Goal: Register for event/course

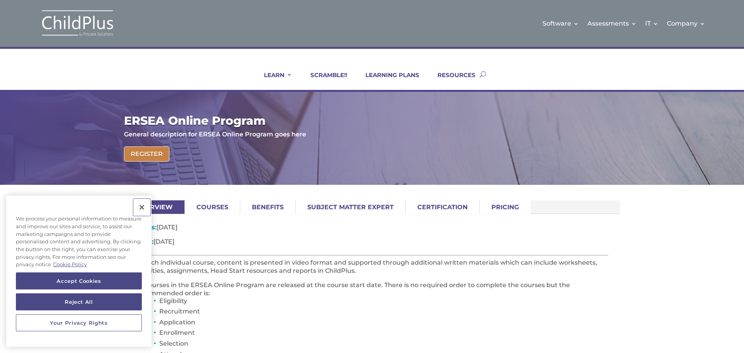
click at [145, 204] on button "Close" at bounding box center [141, 207] width 17 height 17
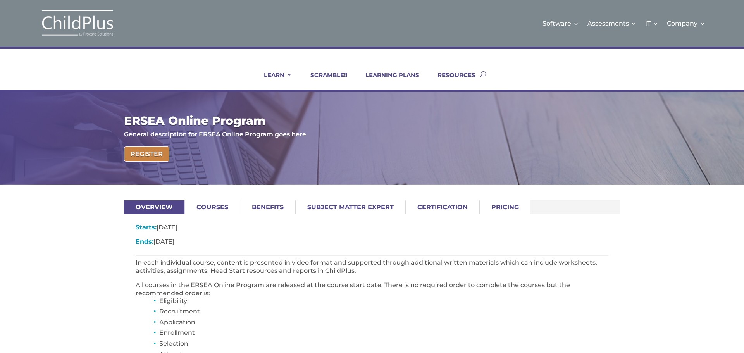
click at [85, 21] on img at bounding box center [78, 23] width 78 height 28
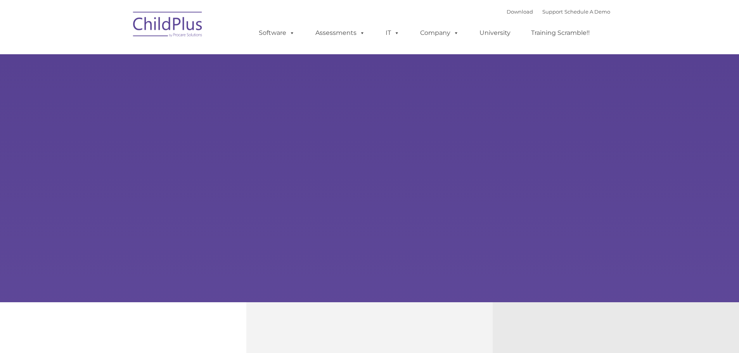
type input ""
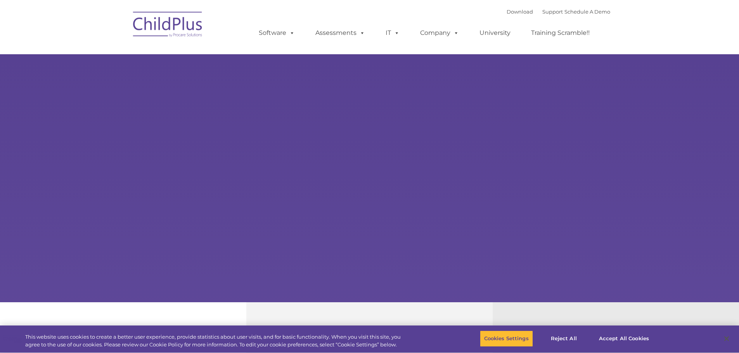
select select "MEDIUM"
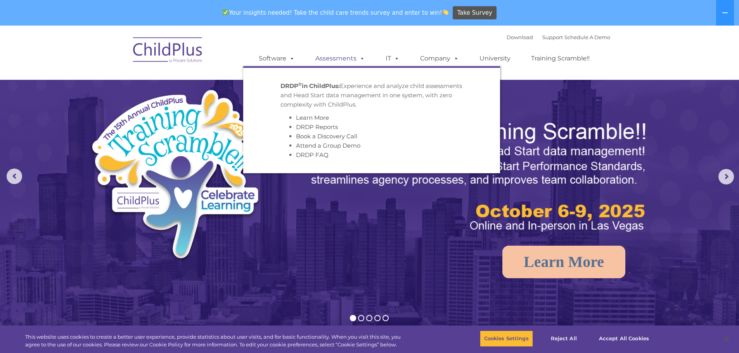
click at [360, 58] on span at bounding box center [360, 58] width 9 height 7
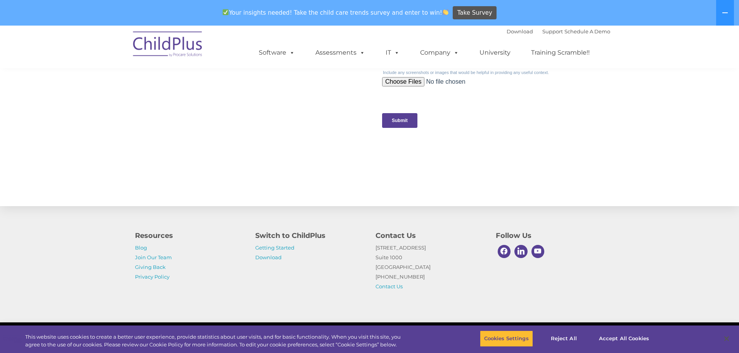
scroll to position [779, 0]
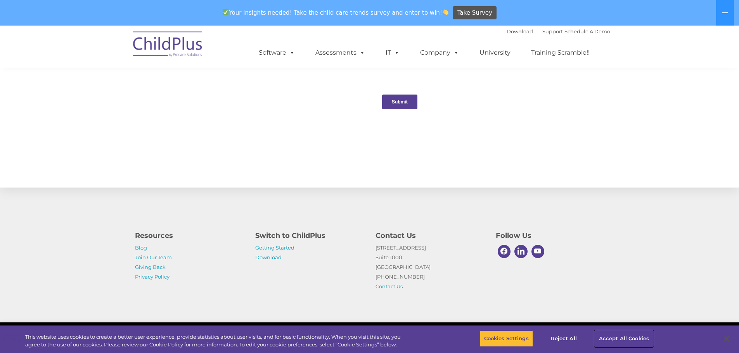
click at [627, 339] on button "Accept All Cookies" at bounding box center [623, 339] width 59 height 16
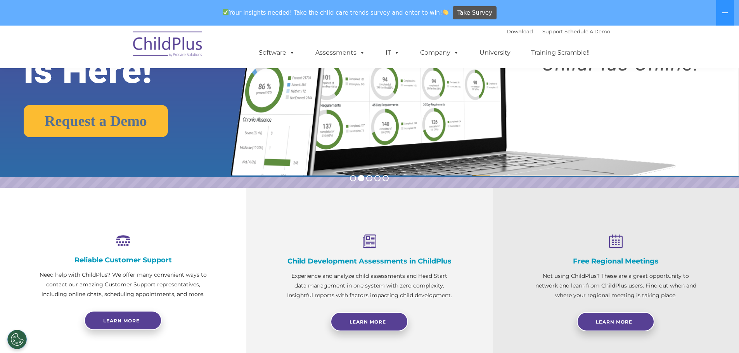
scroll to position [0, 0]
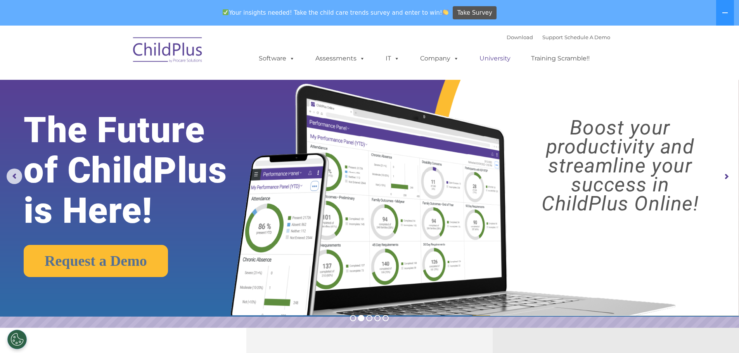
click at [501, 60] on link "University" at bounding box center [494, 59] width 47 height 16
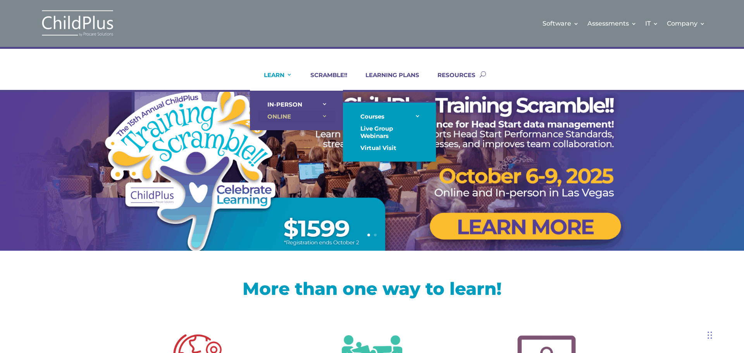
click at [301, 115] on link "ONLINE" at bounding box center [297, 117] width 78 height 12
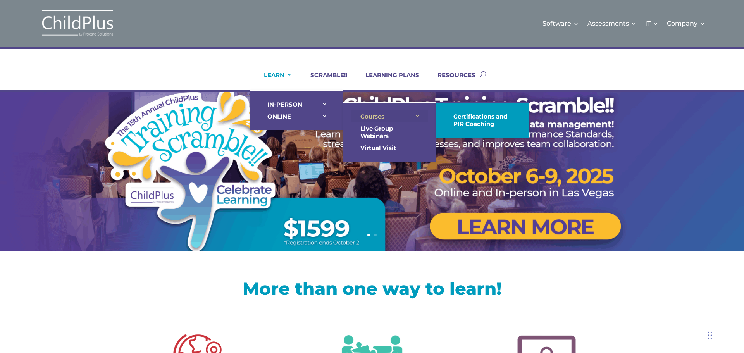
click at [378, 116] on link "Courses" at bounding box center [390, 117] width 78 height 12
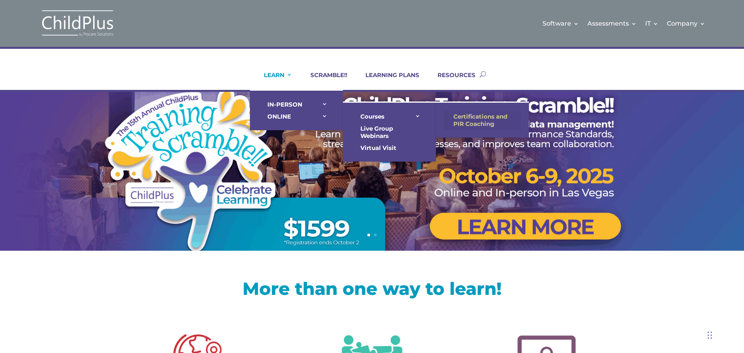
click at [466, 119] on link "Certifications and PIR Coaching" at bounding box center [483, 120] width 78 height 19
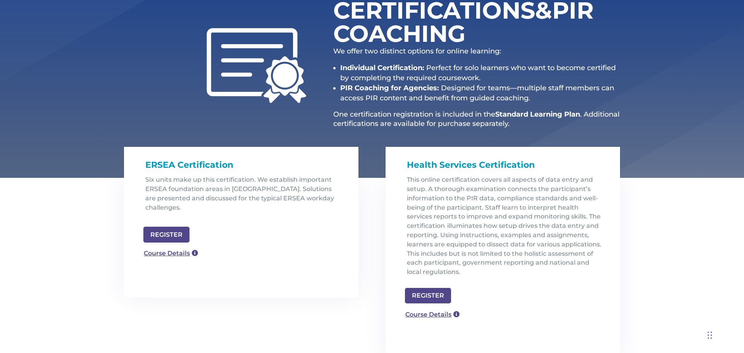
scroll to position [124, 0]
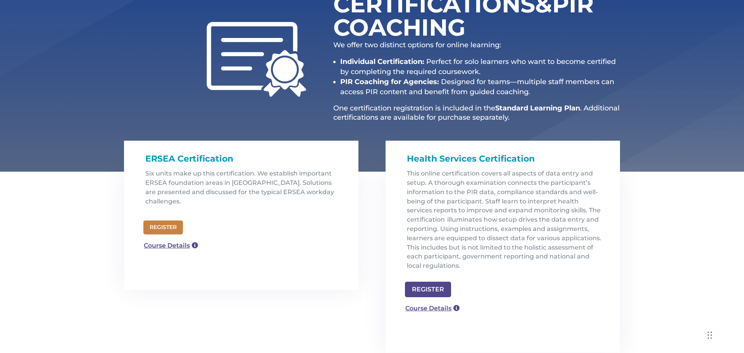
click at [168, 221] on link "REGISTER" at bounding box center [163, 228] width 40 height 14
click at [173, 240] on link "Course Details" at bounding box center [168, 246] width 56 height 12
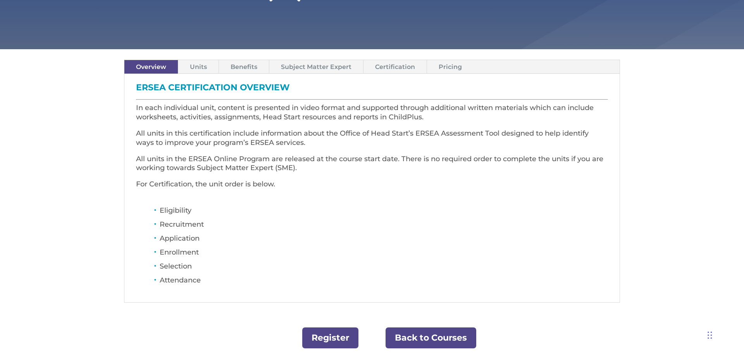
scroll to position [186, 0]
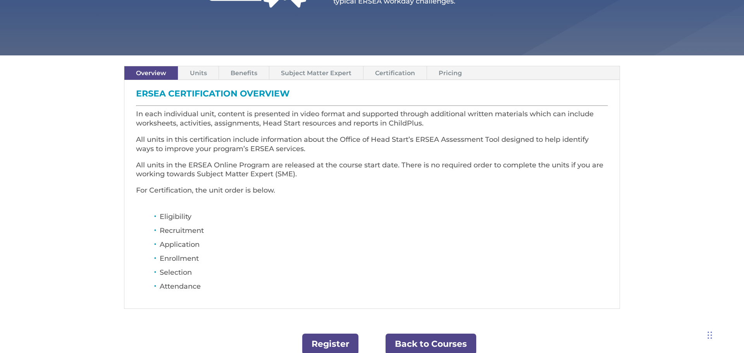
click at [208, 70] on link "Units" at bounding box center [198, 73] width 40 height 14
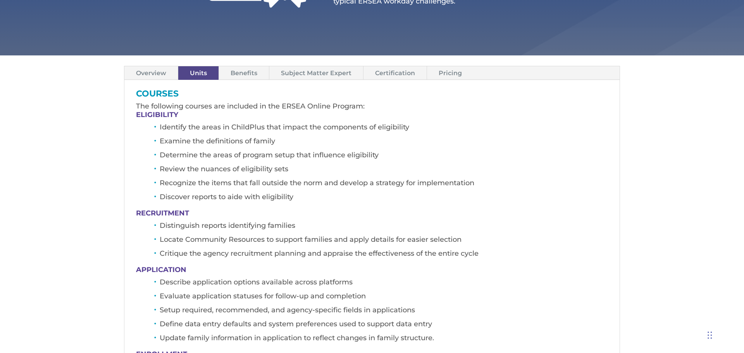
click at [243, 73] on link "Benefits" at bounding box center [244, 73] width 50 height 14
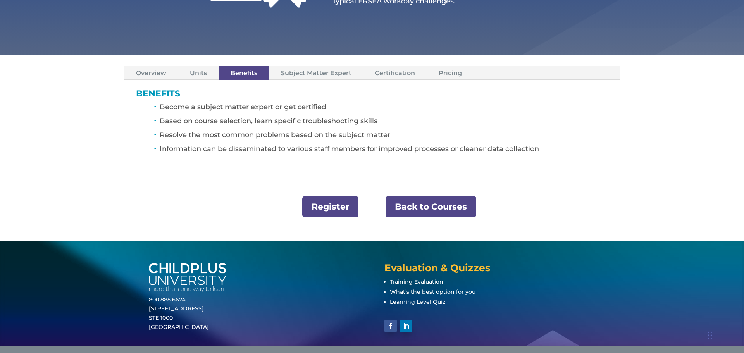
click at [322, 75] on link "Subject Matter Expert" at bounding box center [316, 73] width 94 height 14
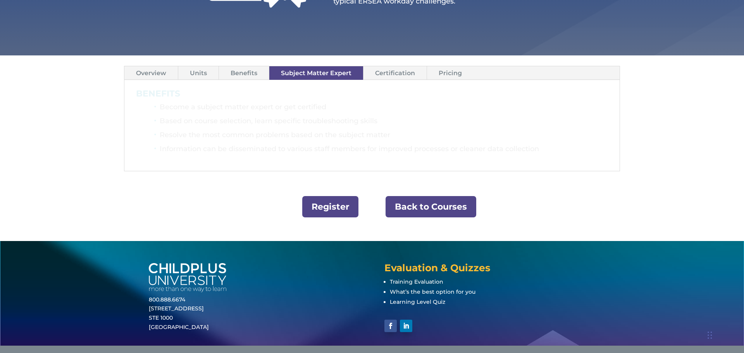
scroll to position [167, 0]
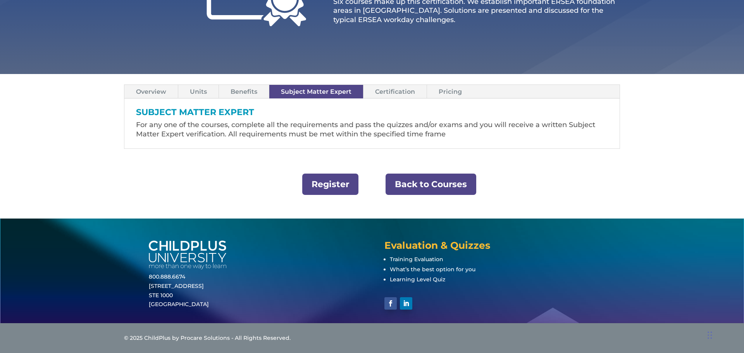
click at [392, 88] on link "Certification" at bounding box center [395, 92] width 63 height 14
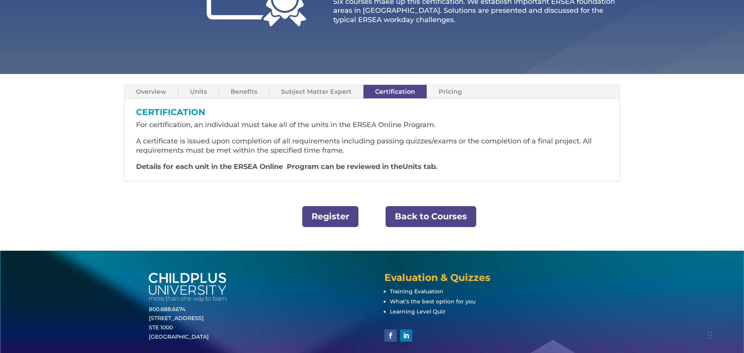
click at [447, 87] on link "Pricing" at bounding box center [450, 92] width 47 height 14
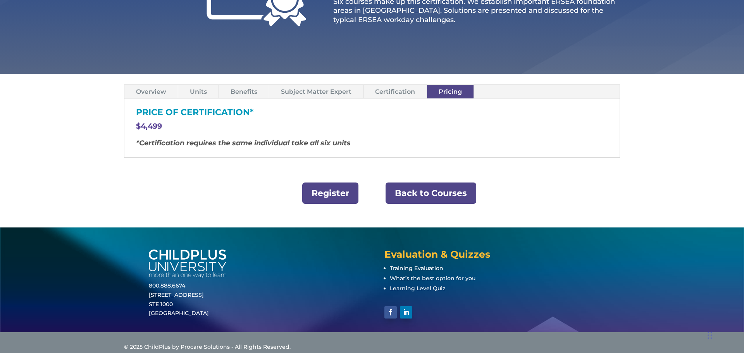
click at [152, 91] on link "Overview" at bounding box center [151, 92] width 54 height 14
